Goal: Obtain resource: Download file/media

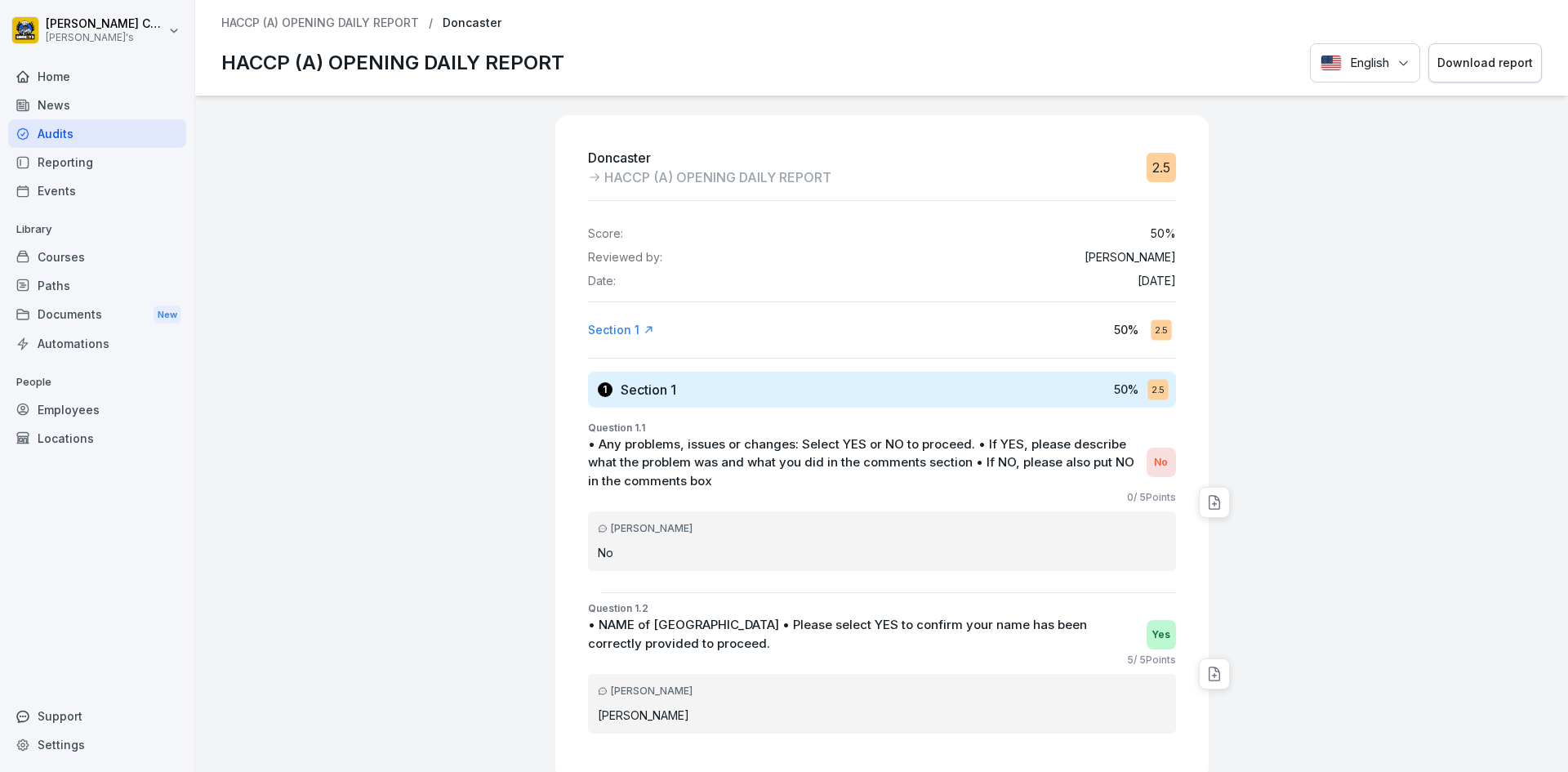
click at [55, 134] on div "Audits" at bounding box center [97, 133] width 178 height 29
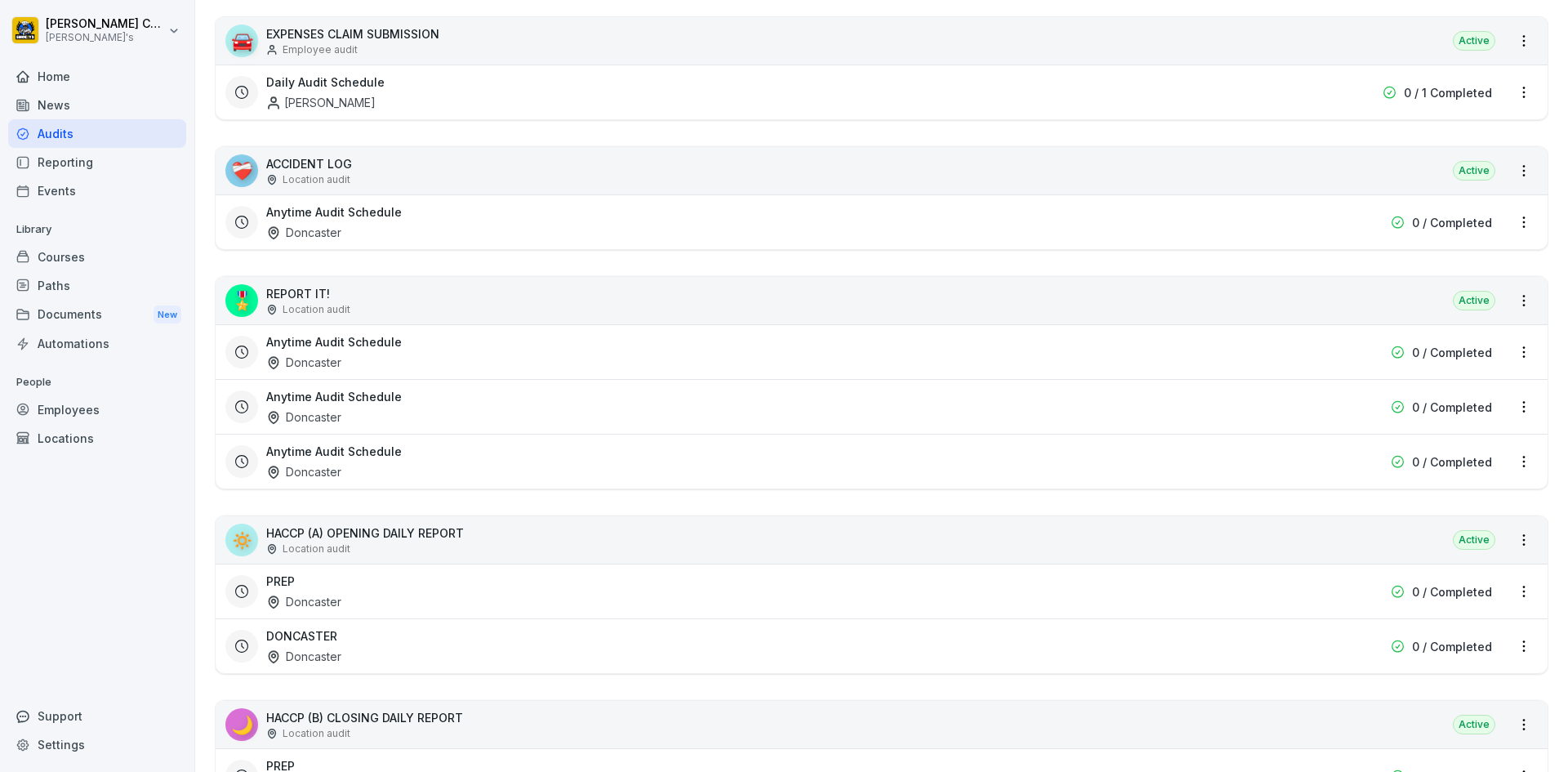
scroll to position [327, 0]
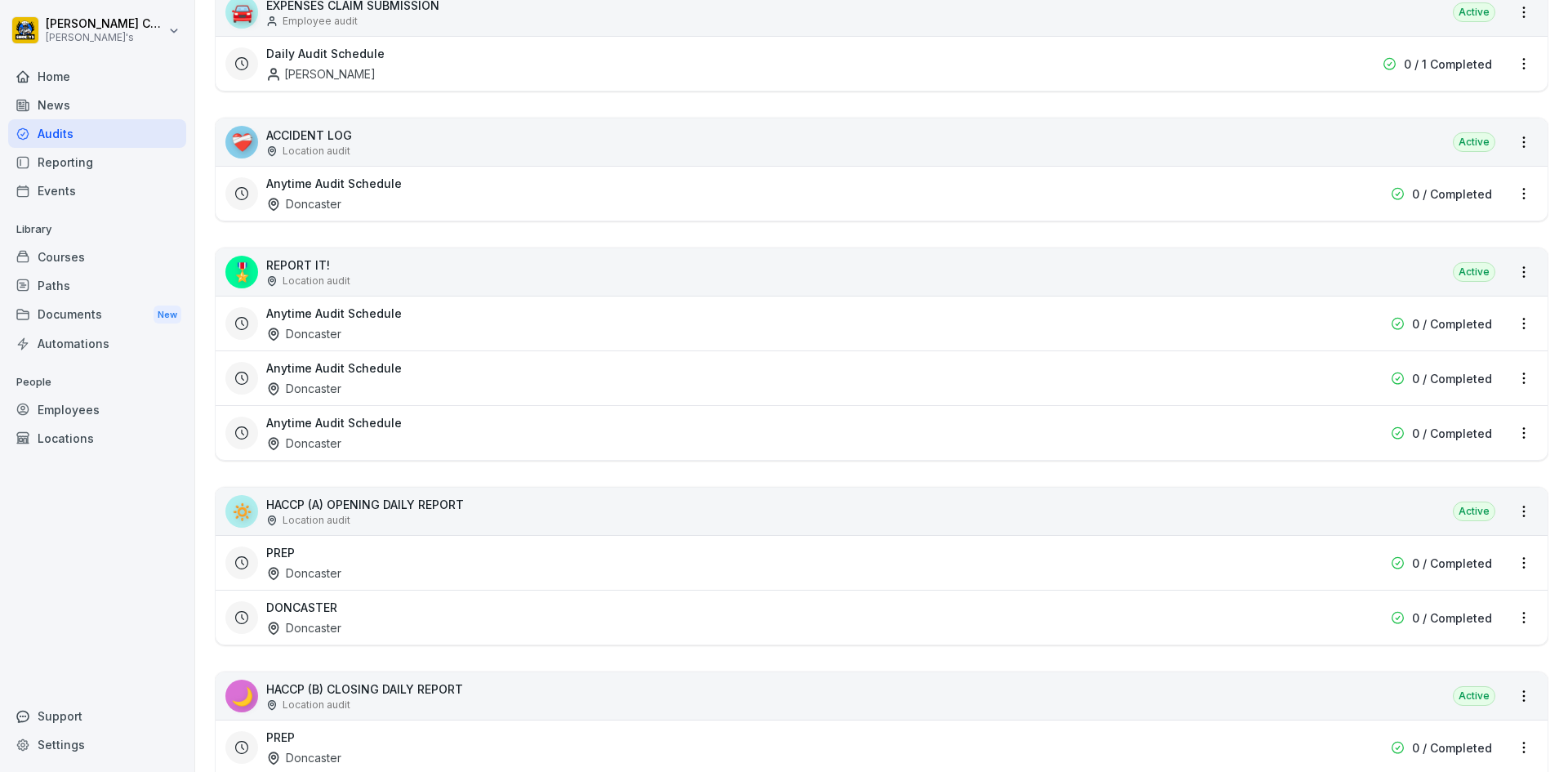
click at [348, 622] on div "DONCASTER Doncaster" at bounding box center [777, 617] width 1022 height 37
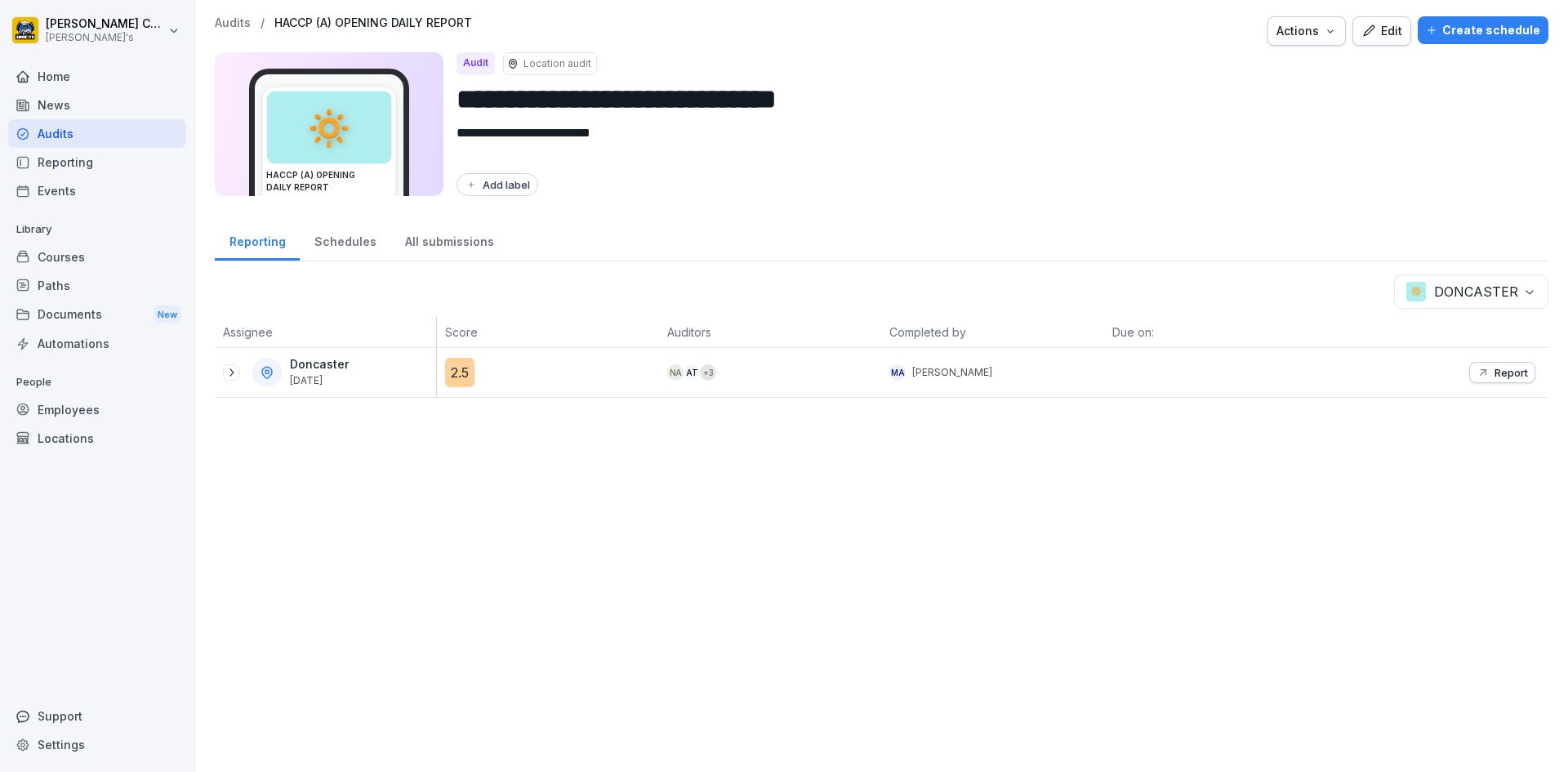
click at [231, 376] on icon at bounding box center [231, 372] width 4 height 8
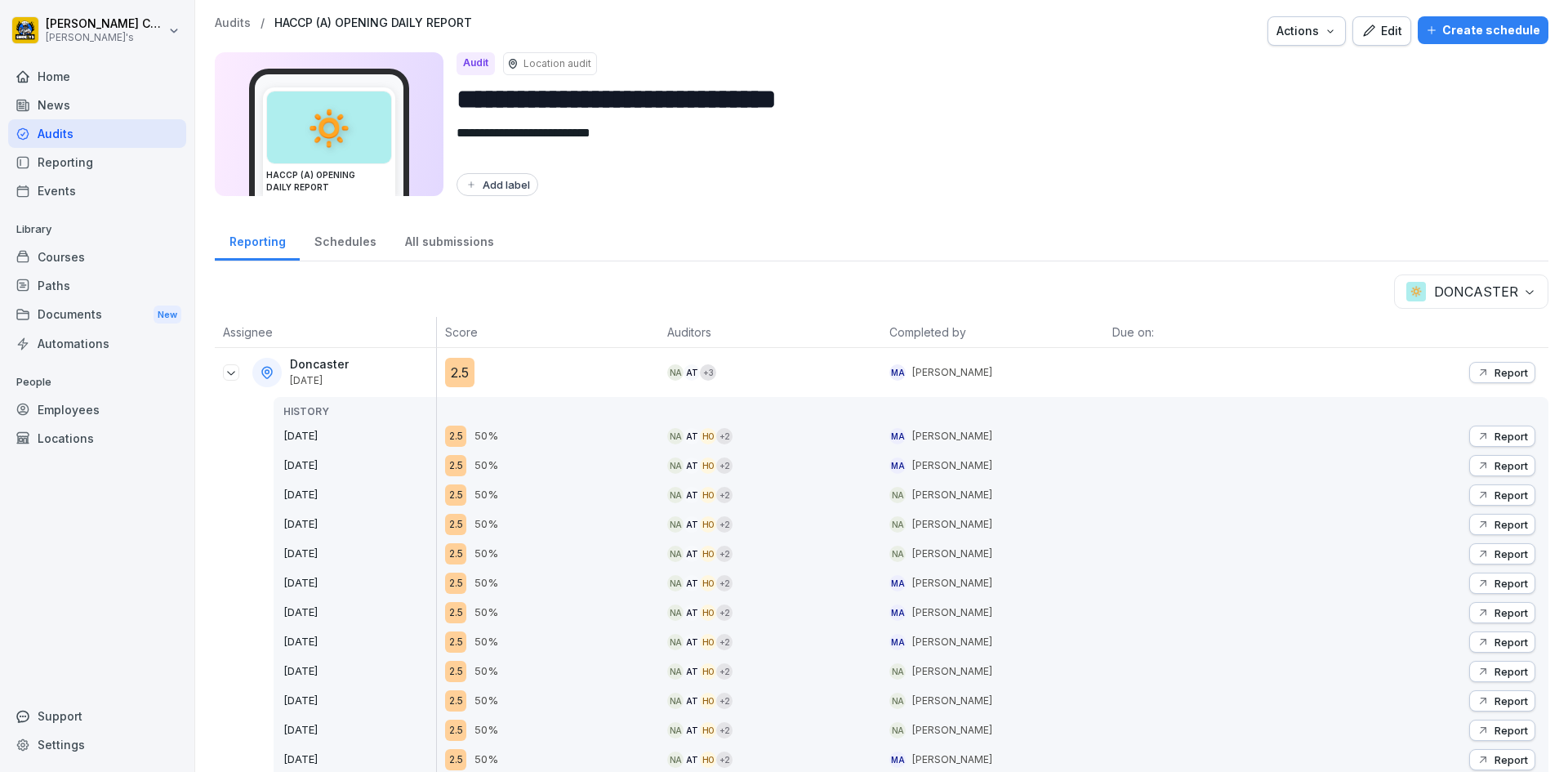
click at [1477, 425] on button "Report" at bounding box center [1502, 436] width 67 height 22
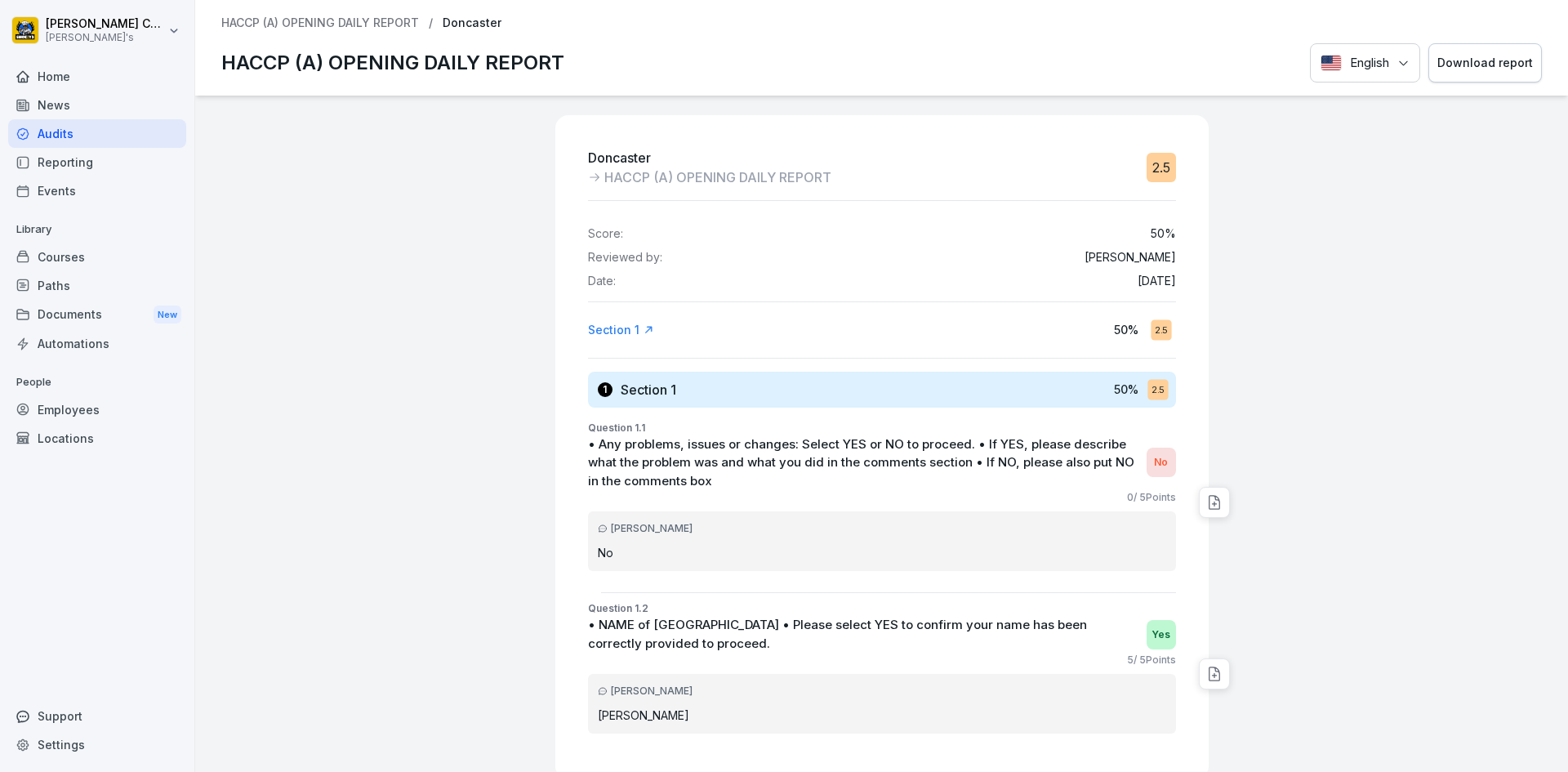
click at [1485, 67] on div "Download report" at bounding box center [1486, 63] width 96 height 18
click at [94, 133] on div "Audits" at bounding box center [97, 133] width 178 height 29
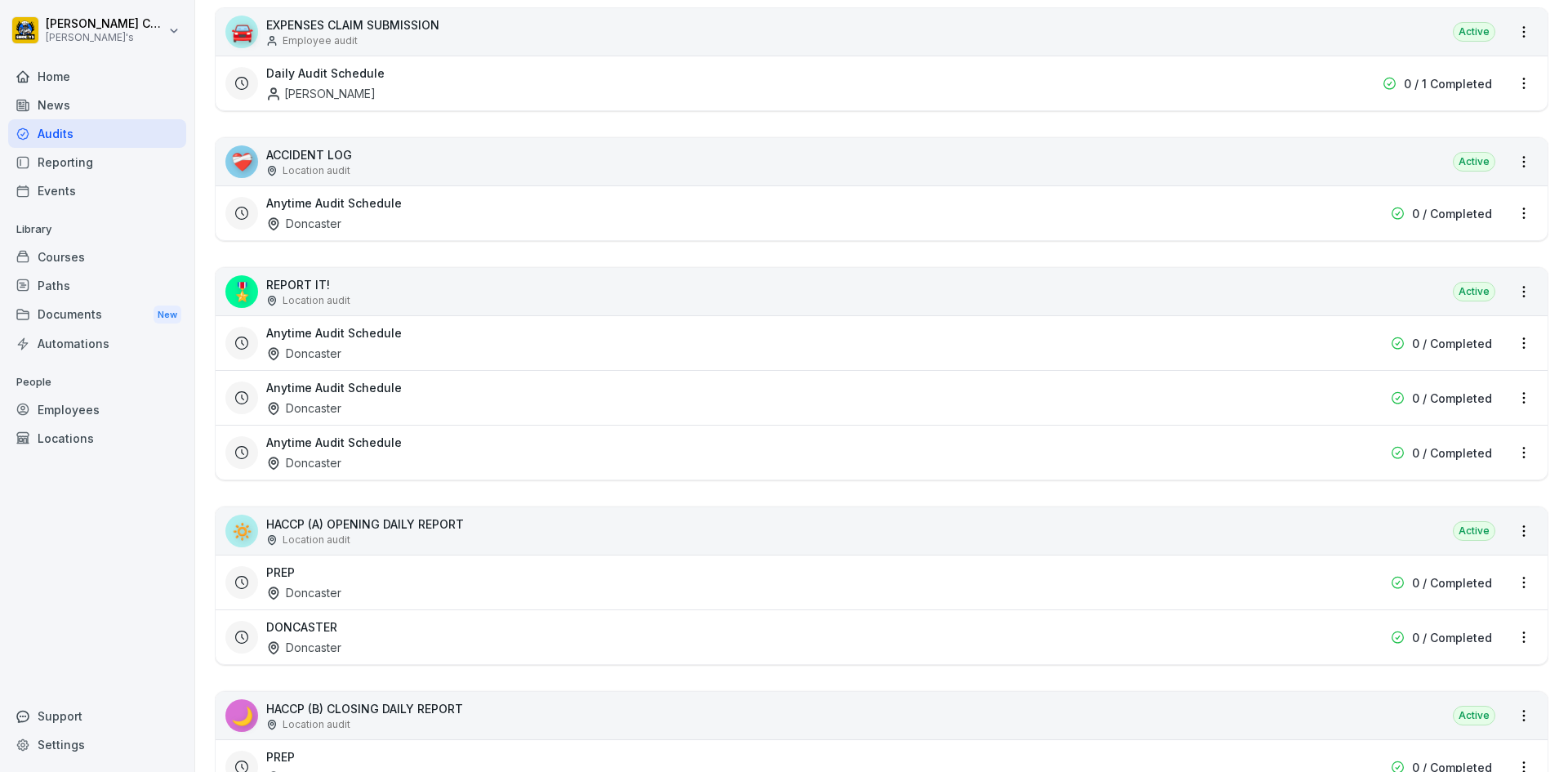
scroll to position [327, 0]
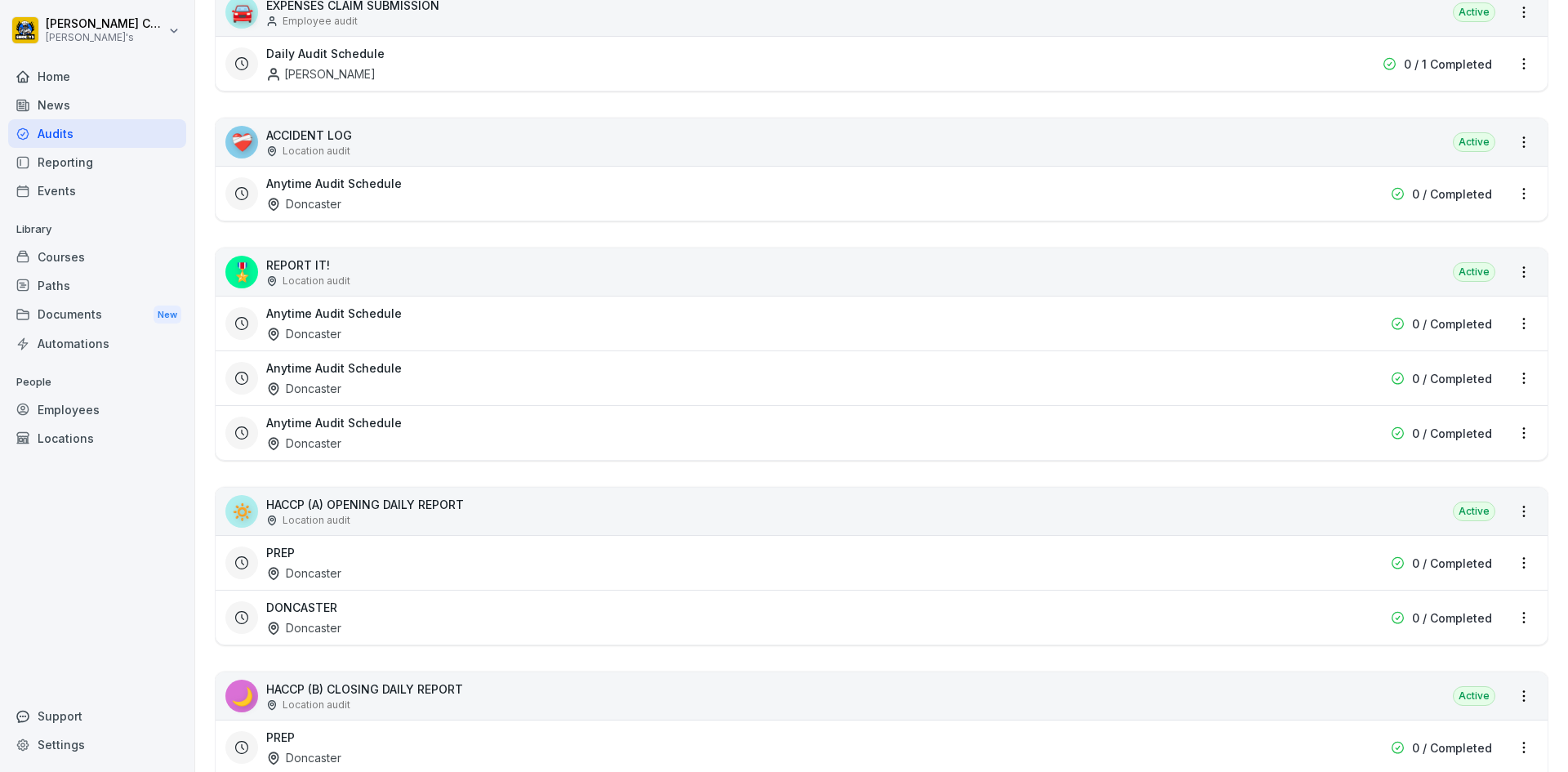
click at [391, 626] on div "DONCASTER Doncaster" at bounding box center [777, 617] width 1022 height 37
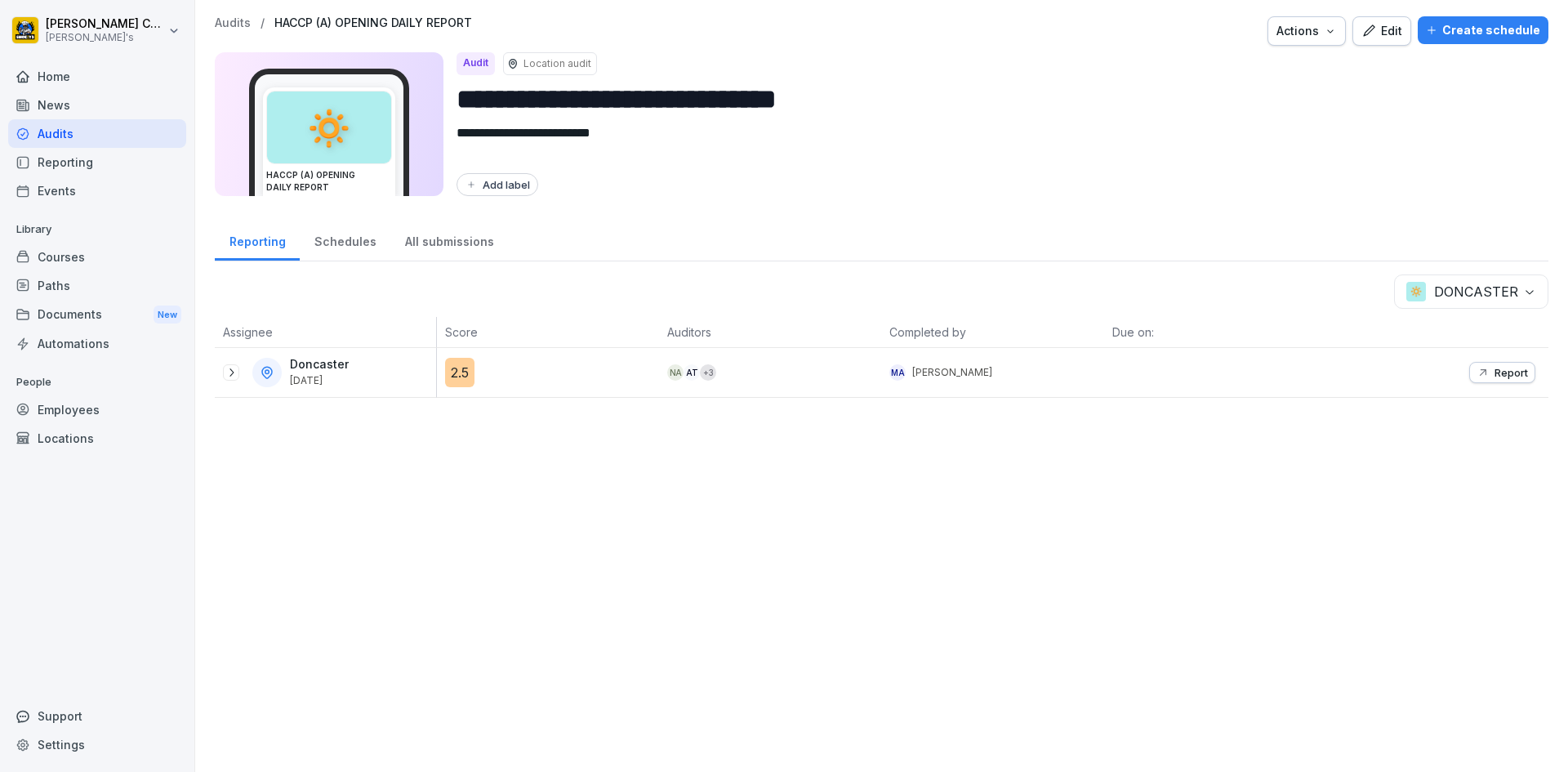
click at [1495, 368] on p "Report" at bounding box center [1512, 372] width 34 height 13
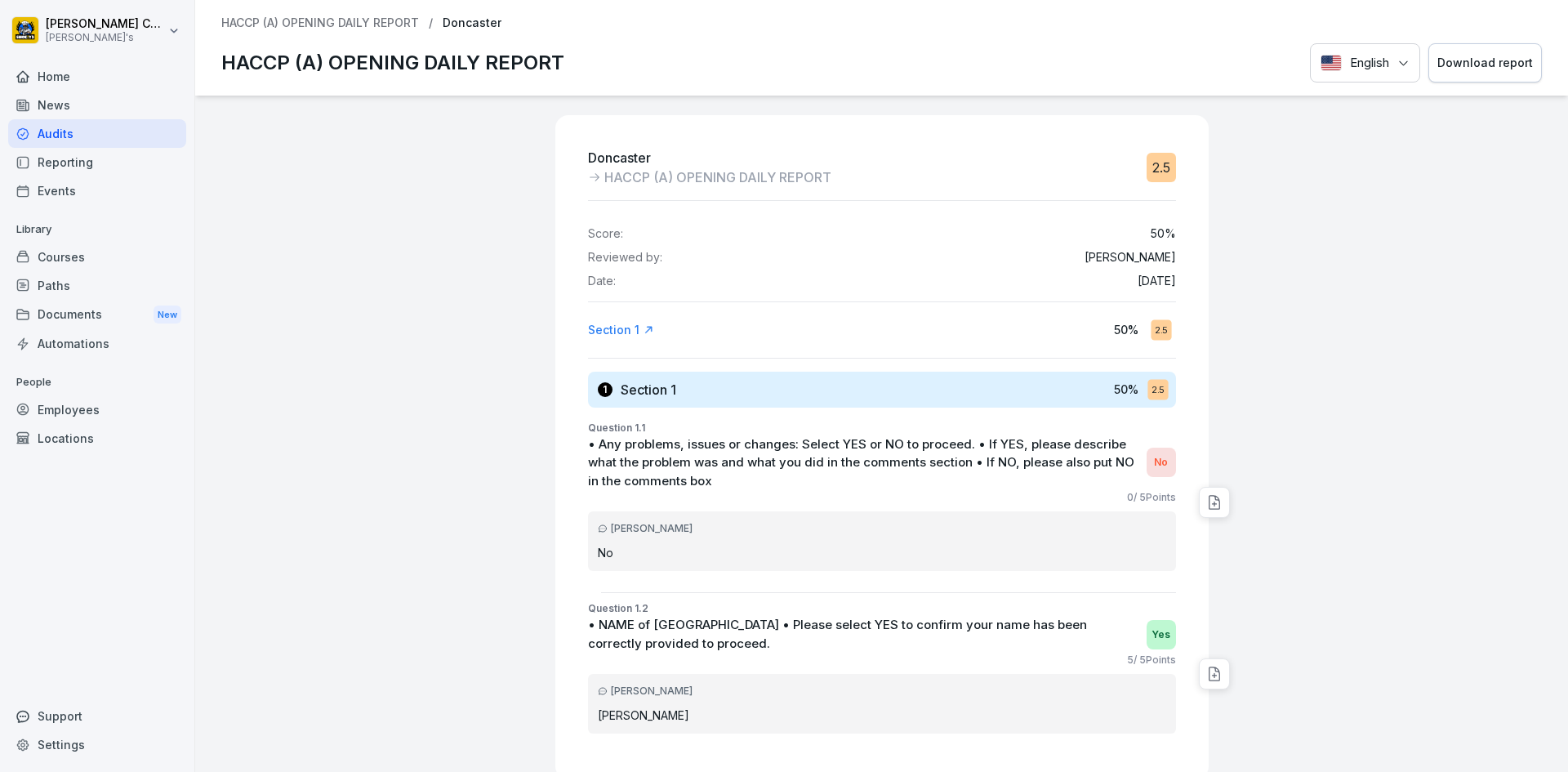
click at [1485, 73] on button "Download report" at bounding box center [1485, 63] width 113 height 40
click at [73, 134] on div "Audits" at bounding box center [97, 133] width 178 height 29
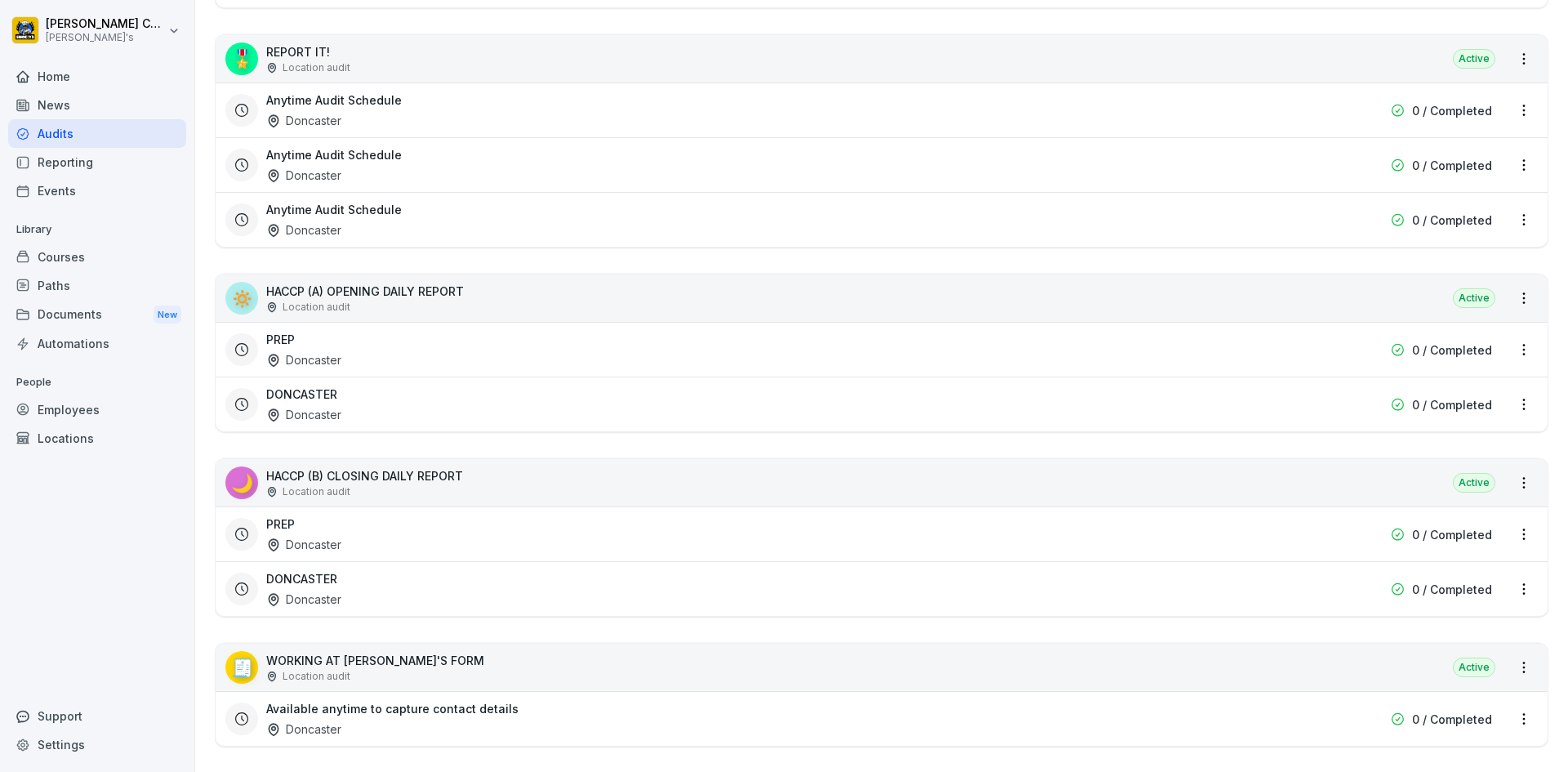
scroll to position [566, 0]
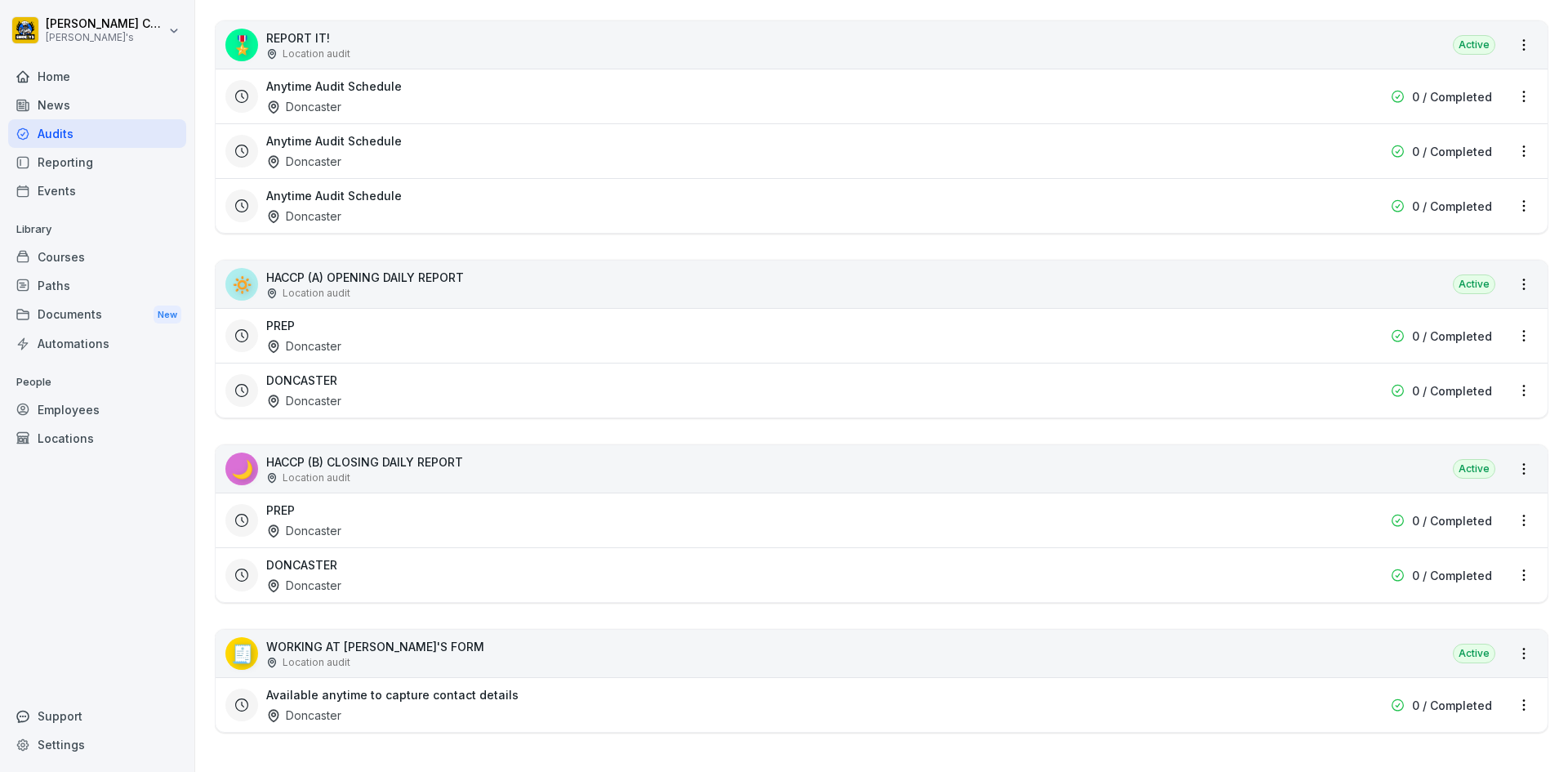
click at [372, 557] on div "DONCASTER Doncaster" at bounding box center [777, 575] width 1022 height 37
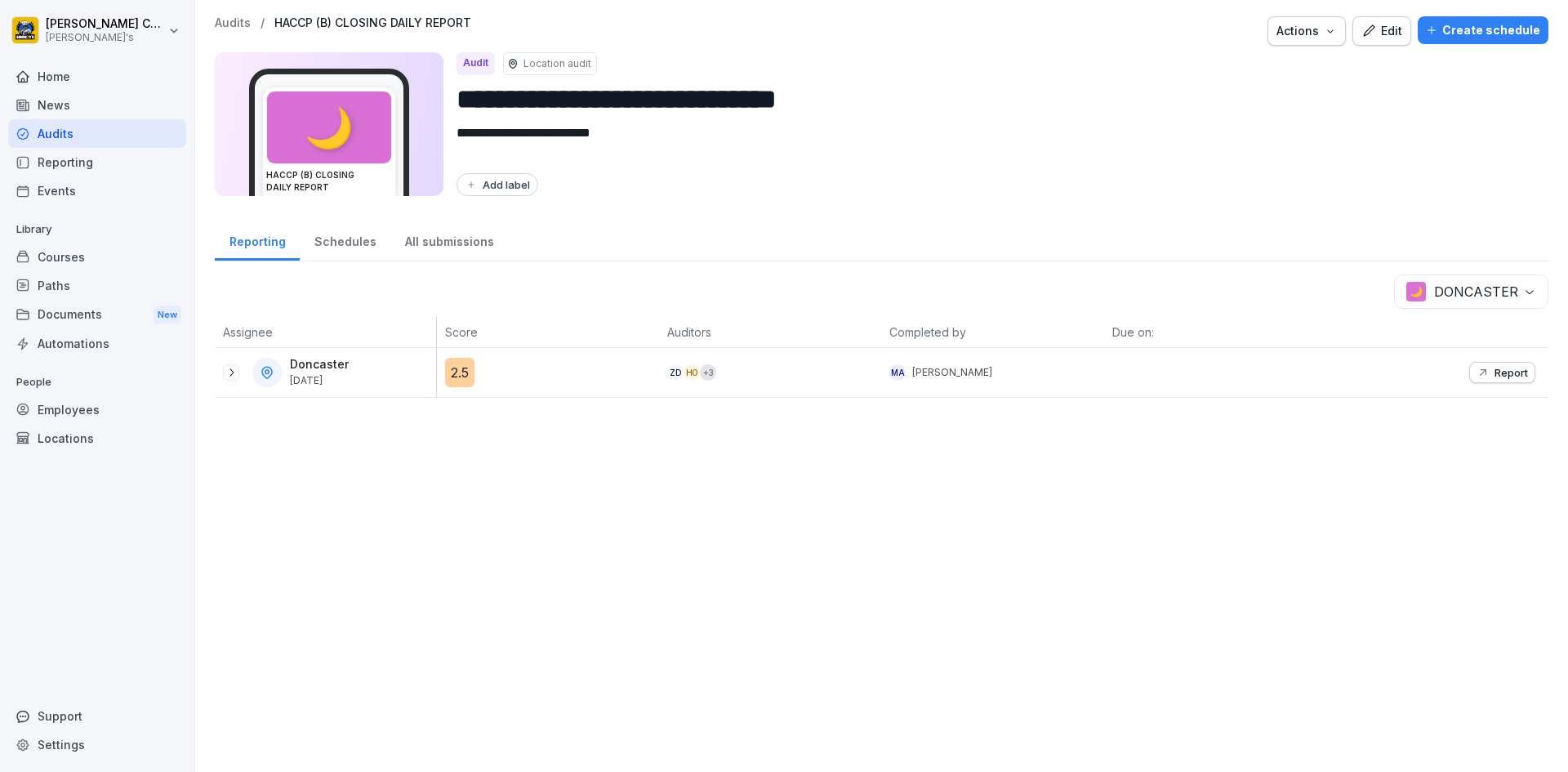
click at [227, 372] on icon at bounding box center [231, 372] width 13 height 13
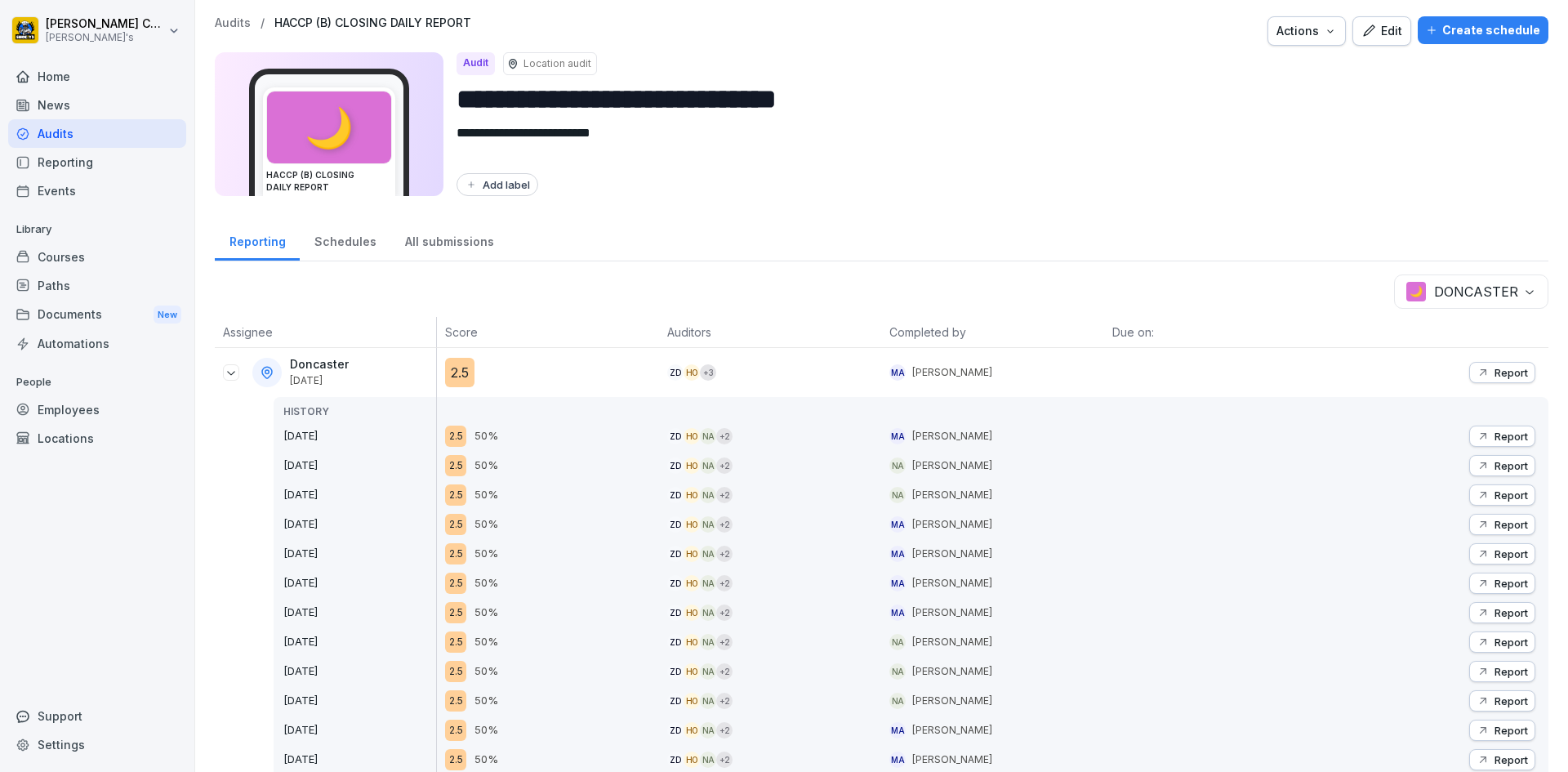
click at [1500, 367] on p "Report" at bounding box center [1512, 372] width 34 height 13
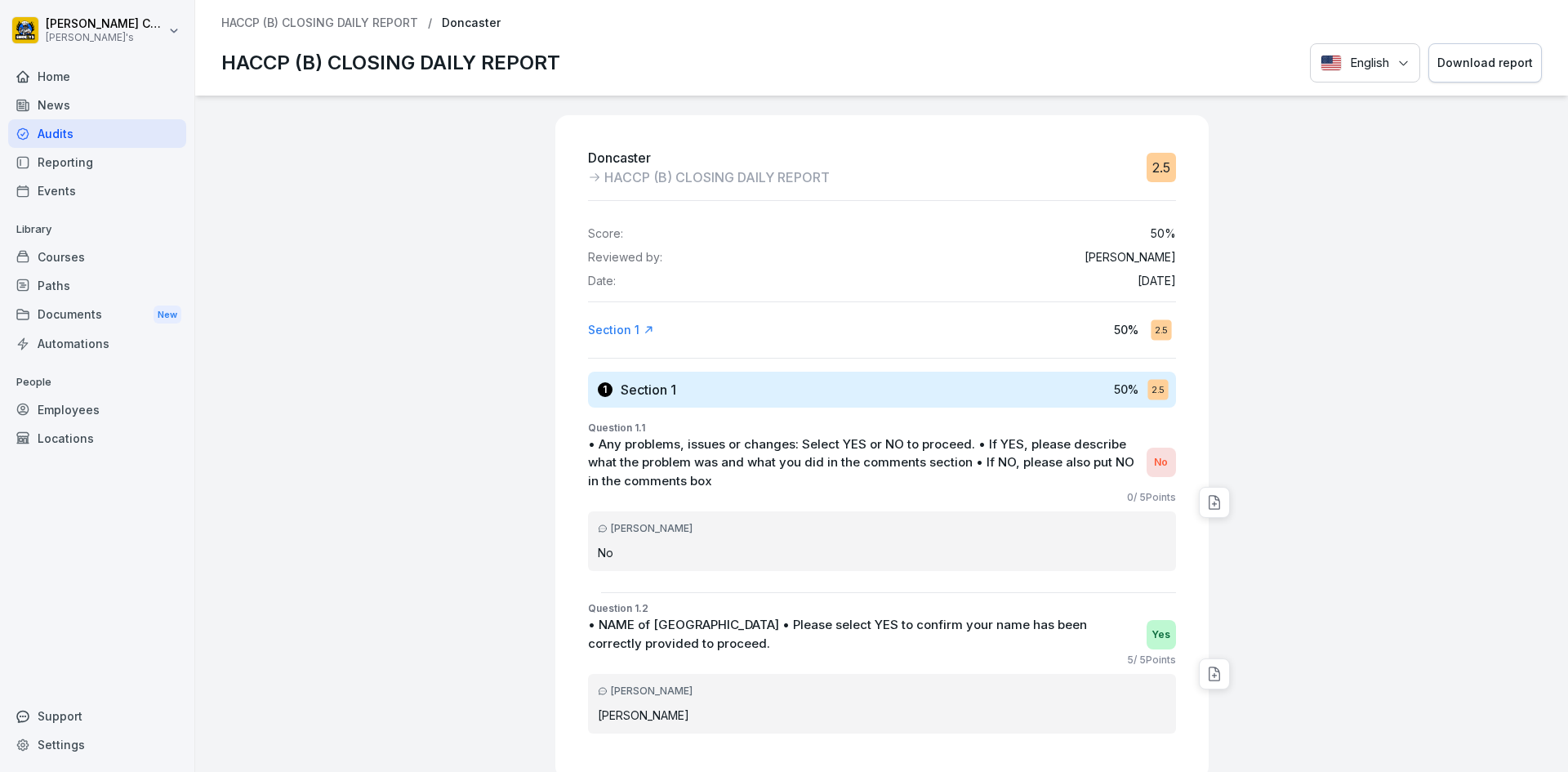
click at [67, 128] on div "Audits" at bounding box center [97, 133] width 178 height 29
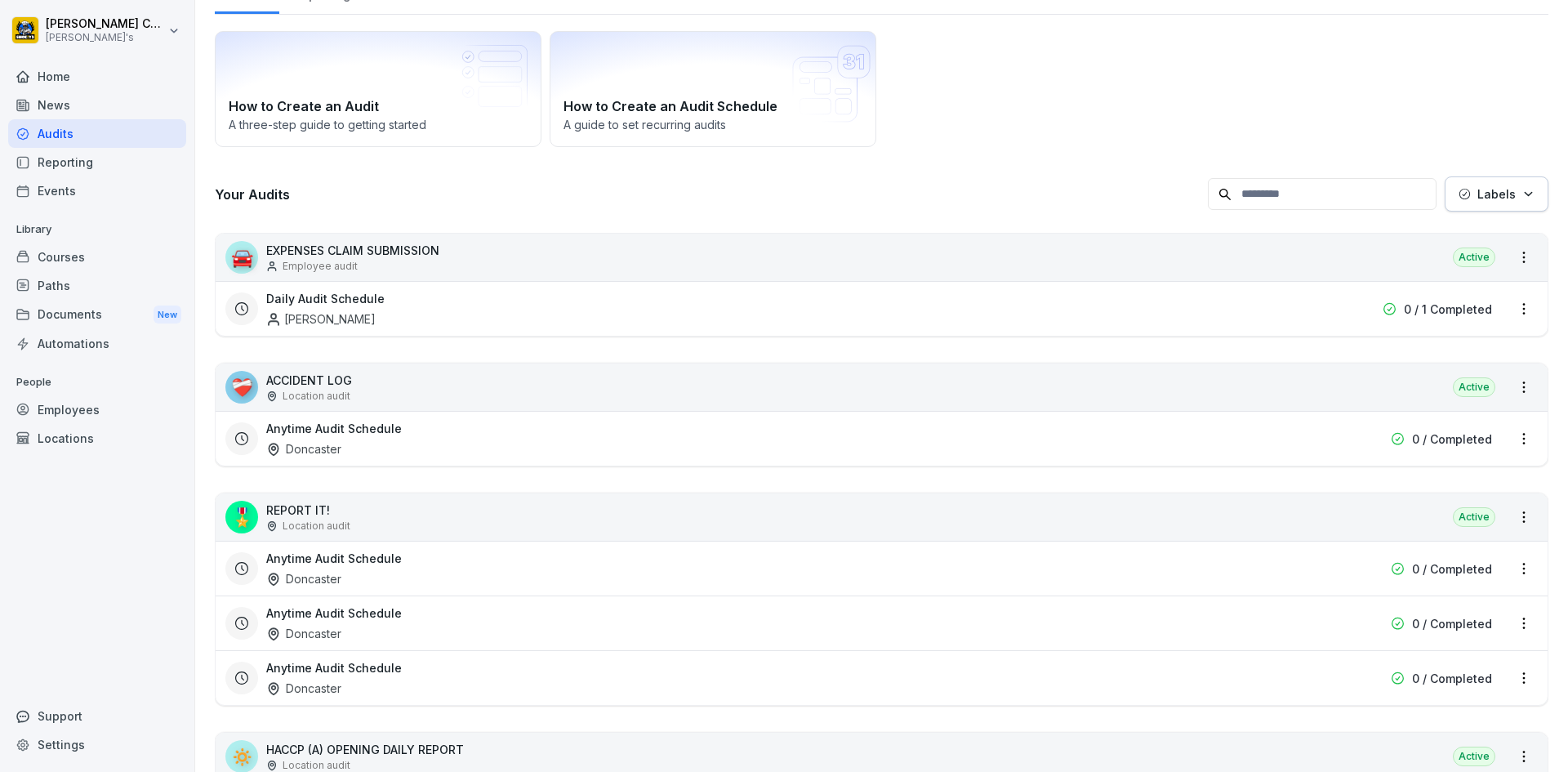
scroll to position [245, 0]
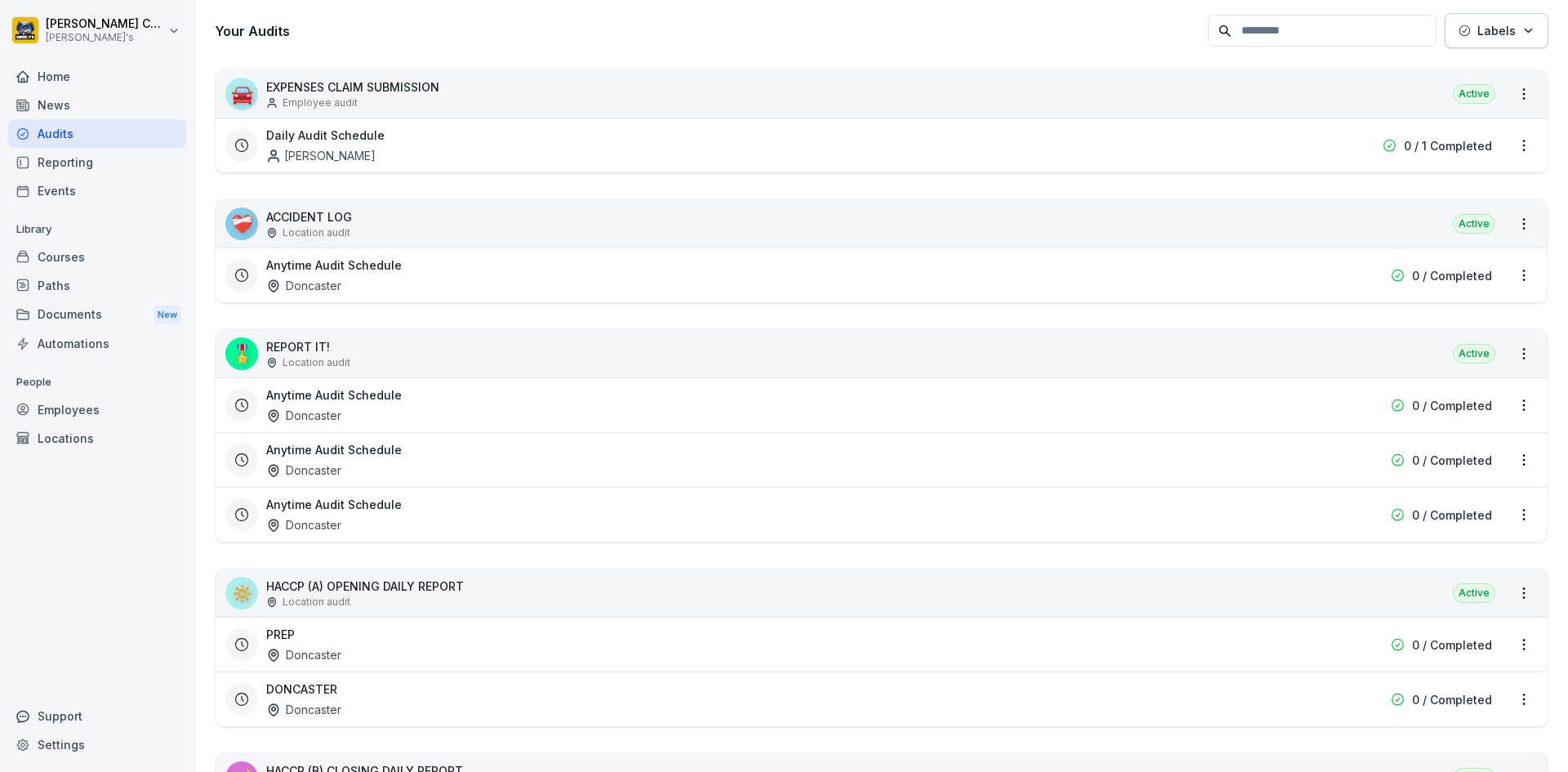
click at [411, 662] on div "PREP Doncaster" at bounding box center [777, 645] width 1022 height 37
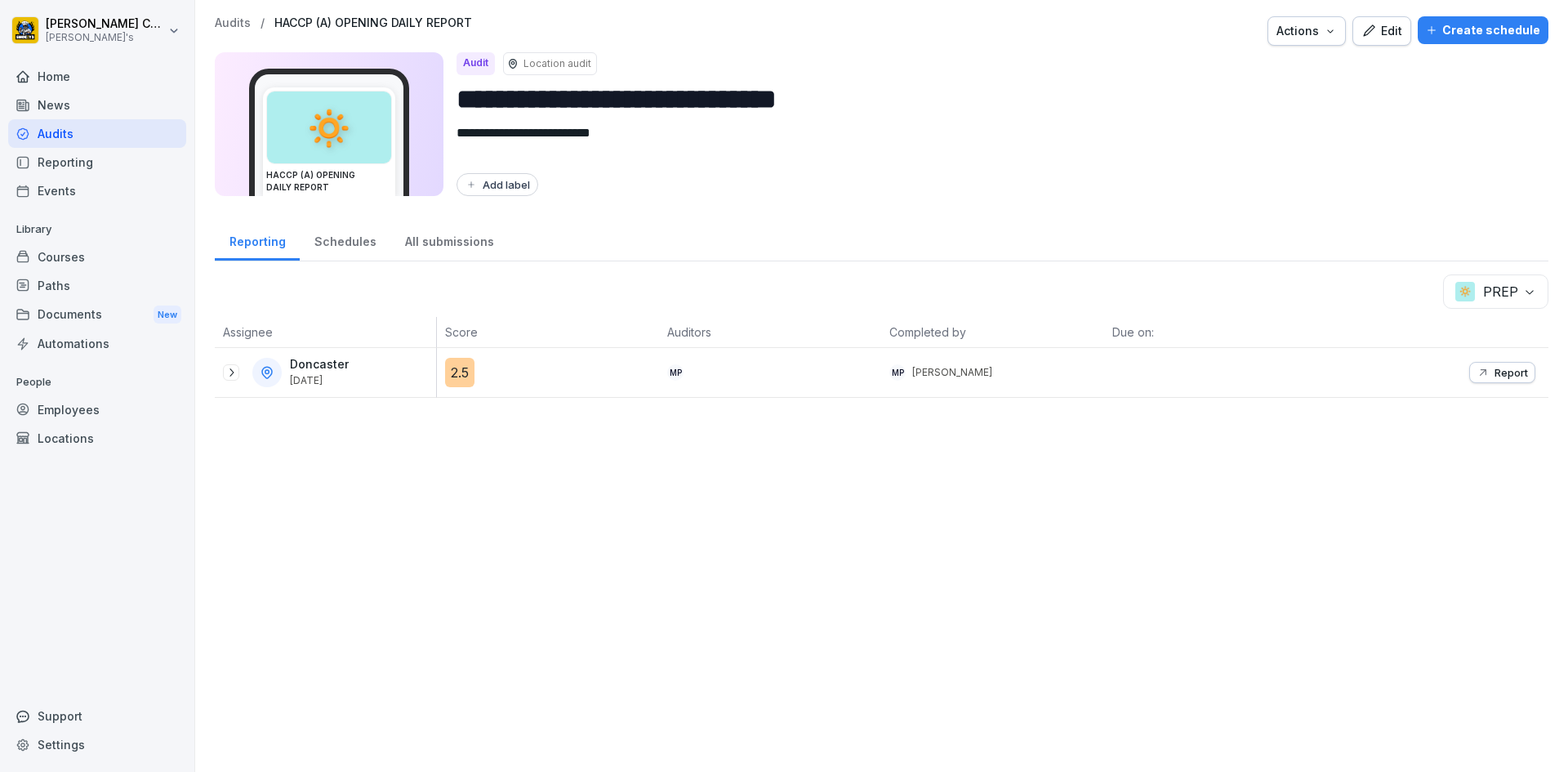
click at [118, 136] on div "Audits" at bounding box center [97, 133] width 178 height 29
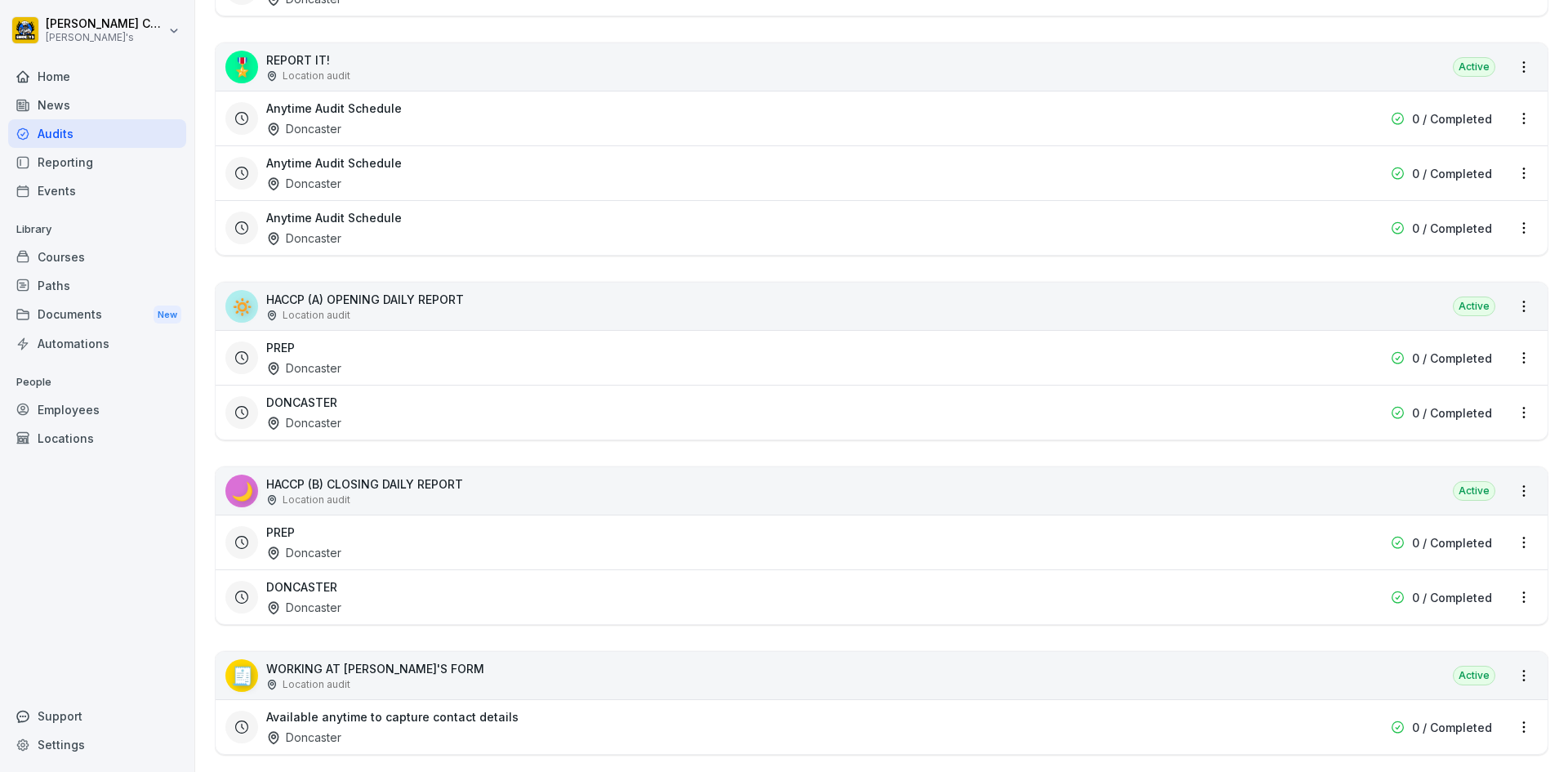
scroll to position [566, 0]
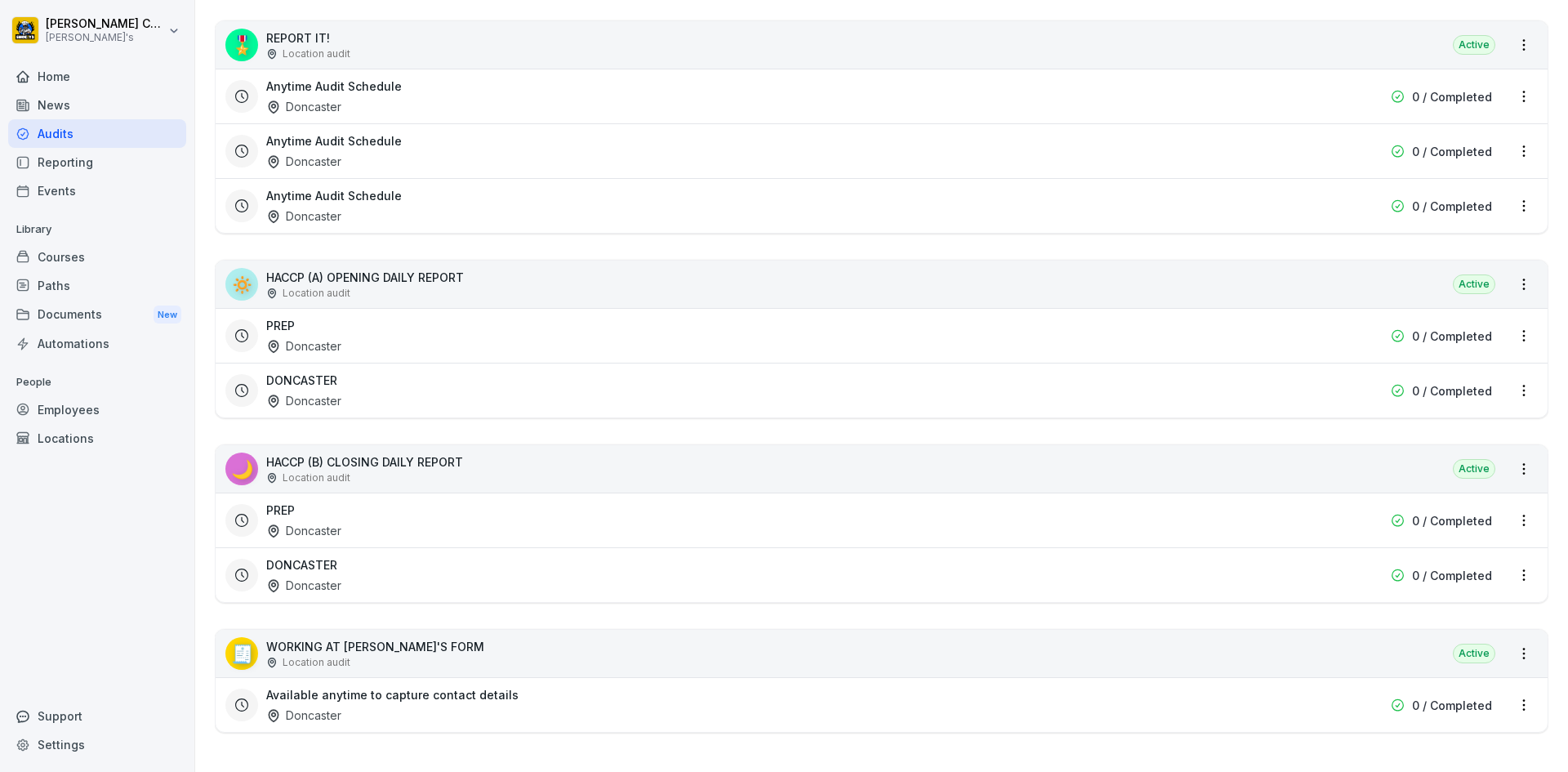
click at [377, 557] on div "DONCASTER Doncaster" at bounding box center [777, 575] width 1022 height 37
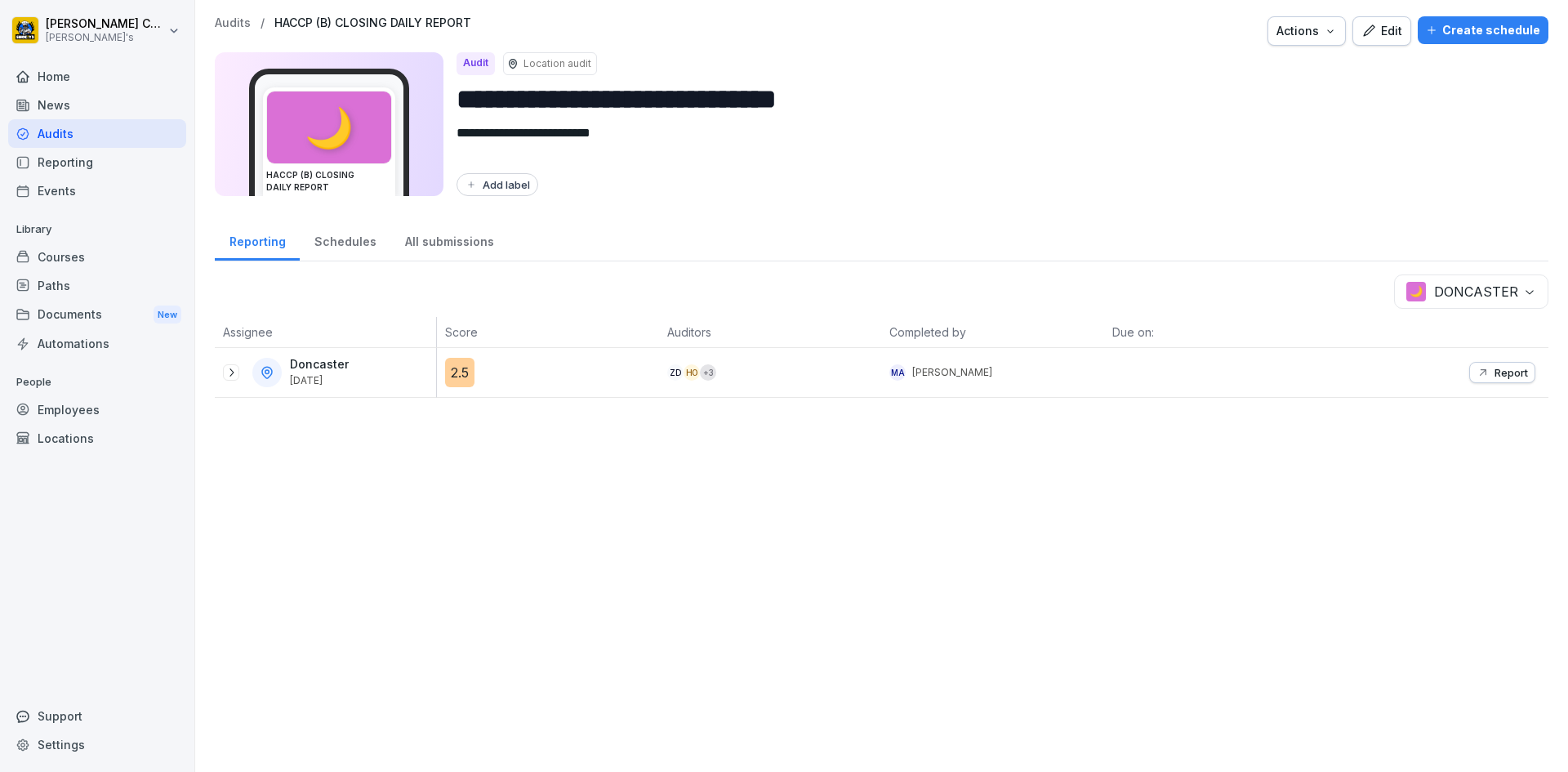
click at [232, 380] on div "Doncaster [DATE]" at bounding box center [329, 372] width 213 height 29
click at [230, 369] on icon at bounding box center [231, 372] width 13 height 13
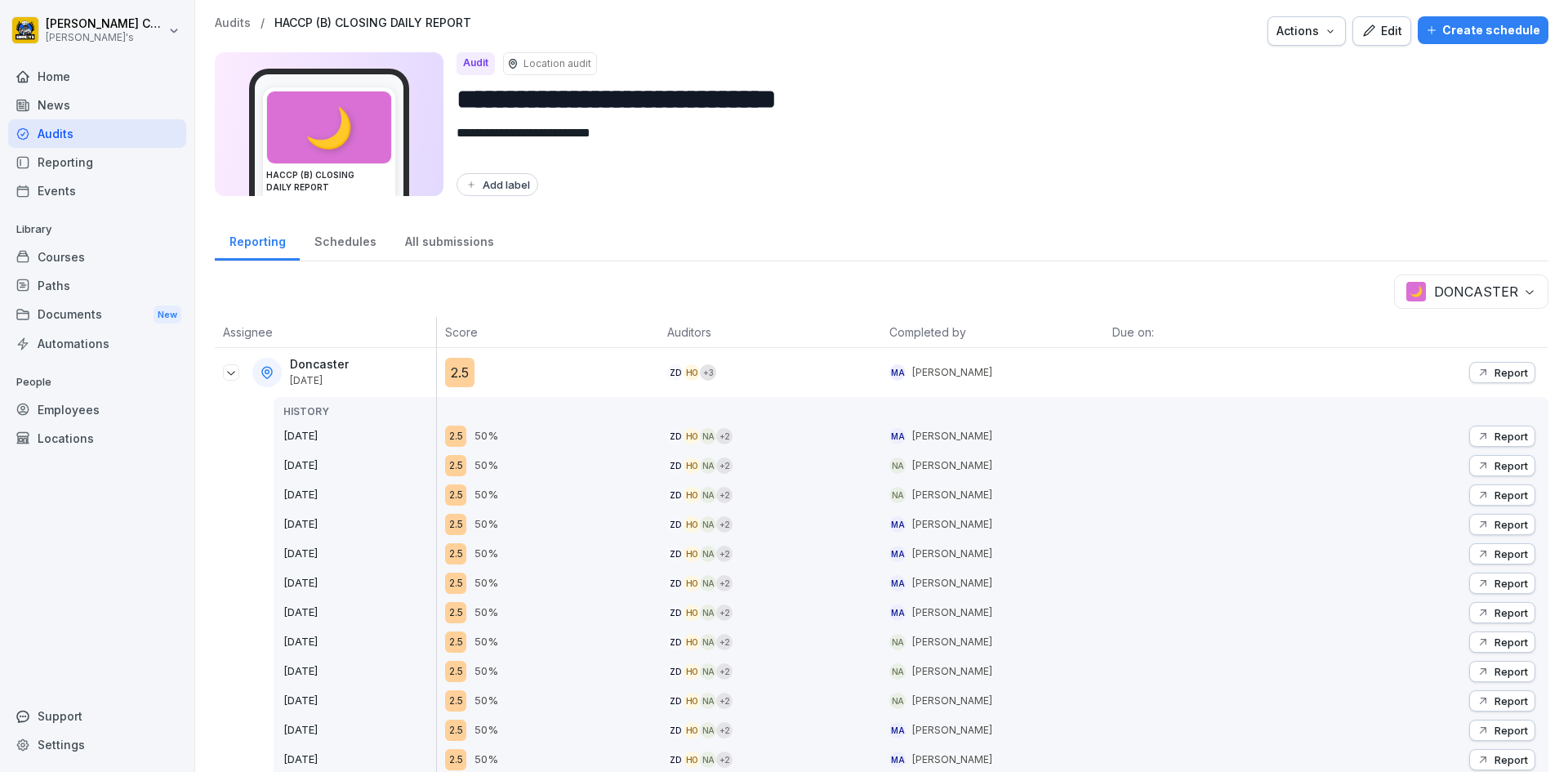
click at [1511, 428] on button "Report" at bounding box center [1502, 436] width 67 height 22
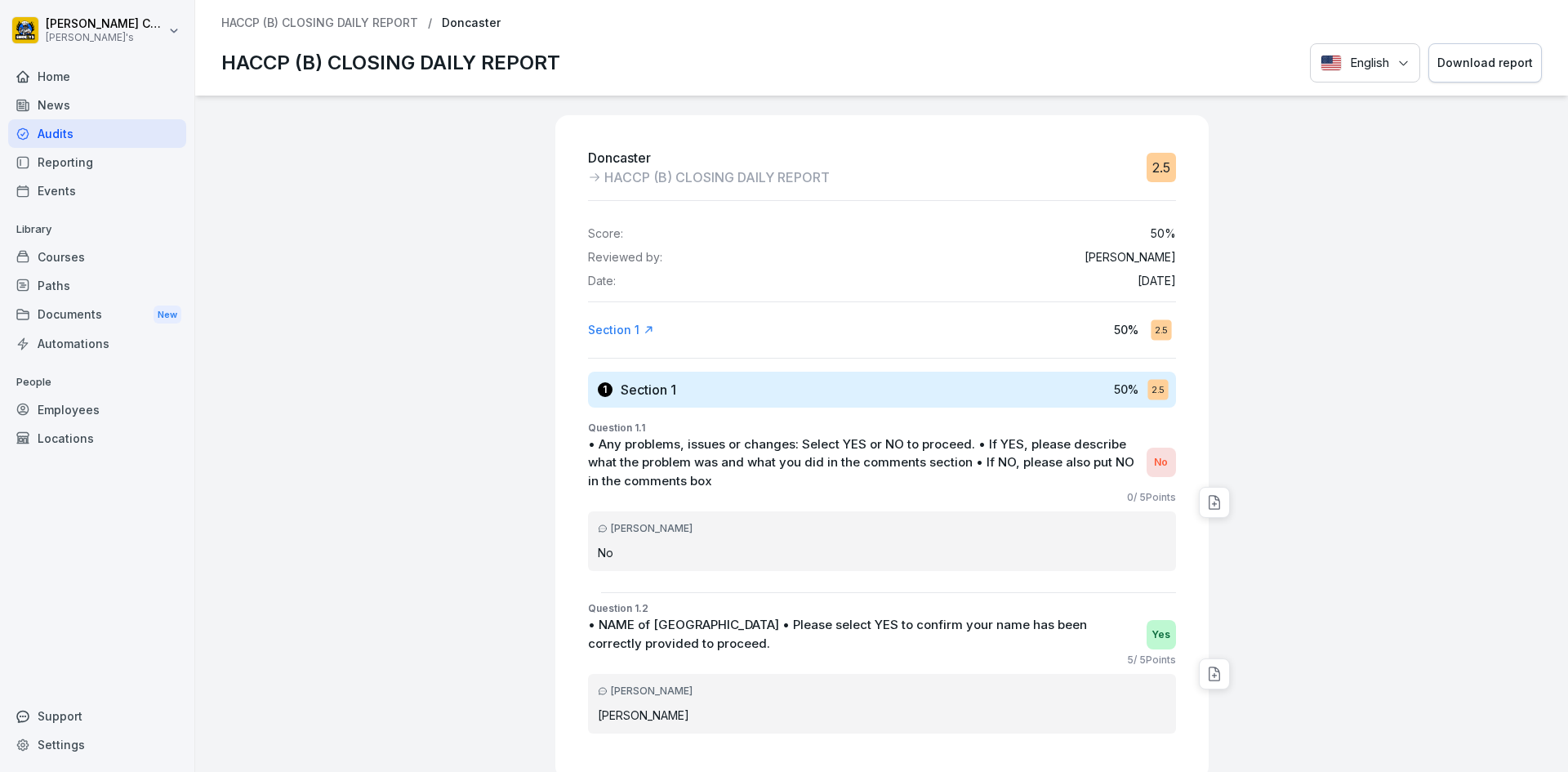
click at [1490, 46] on button "Download report" at bounding box center [1485, 63] width 113 height 40
click at [1450, 60] on div "Download report" at bounding box center [1486, 63] width 96 height 18
